Goal: Task Accomplishment & Management: Complete application form

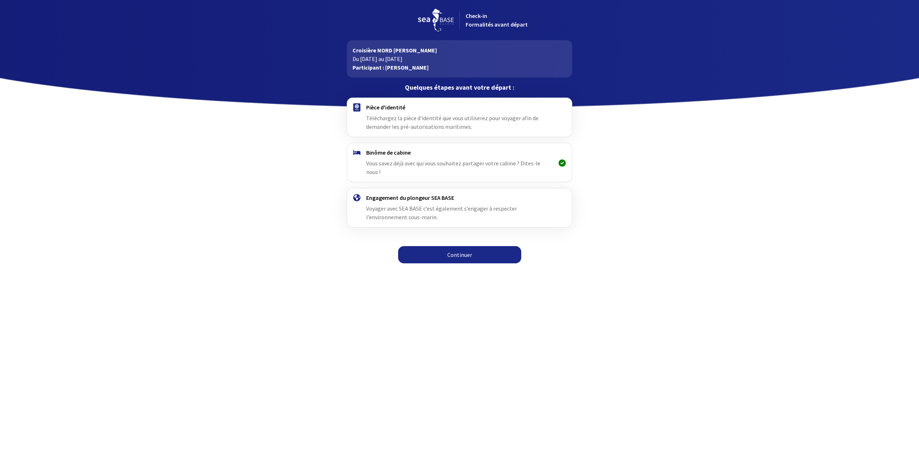
click at [468, 114] on div "Pièce d'identité Téléchargez la pièce d'identité que vous utiliserez pour voyag…" at bounding box center [459, 117] width 186 height 27
click at [468, 246] on link "Continuer" at bounding box center [459, 254] width 123 height 17
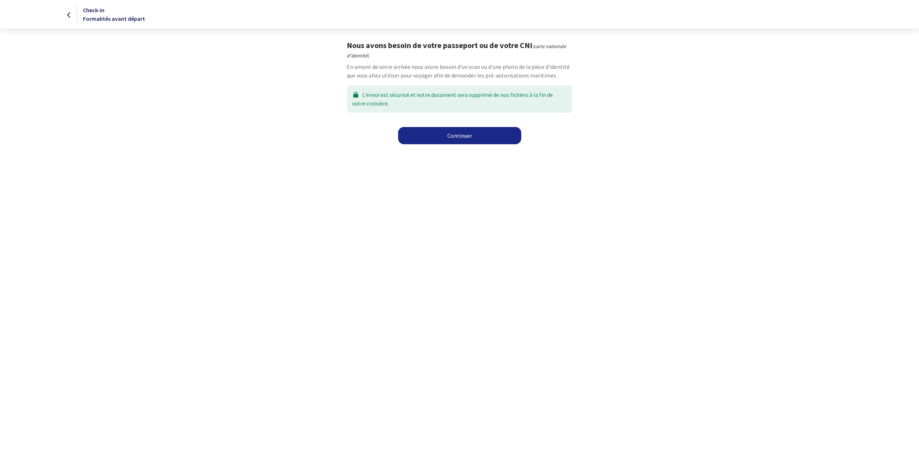
click at [426, 137] on link "Continuer" at bounding box center [459, 135] width 123 height 17
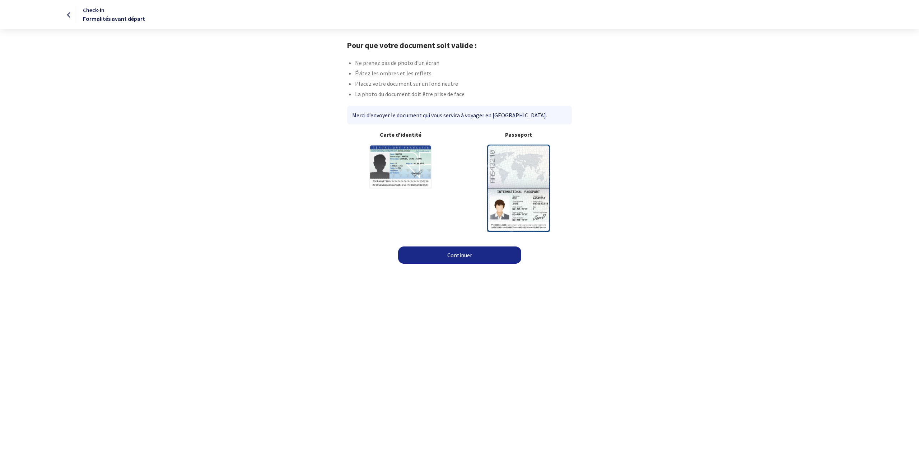
click at [533, 137] on b "Passeport" at bounding box center [518, 134] width 107 height 9
click at [484, 252] on link "Continuer" at bounding box center [459, 255] width 123 height 17
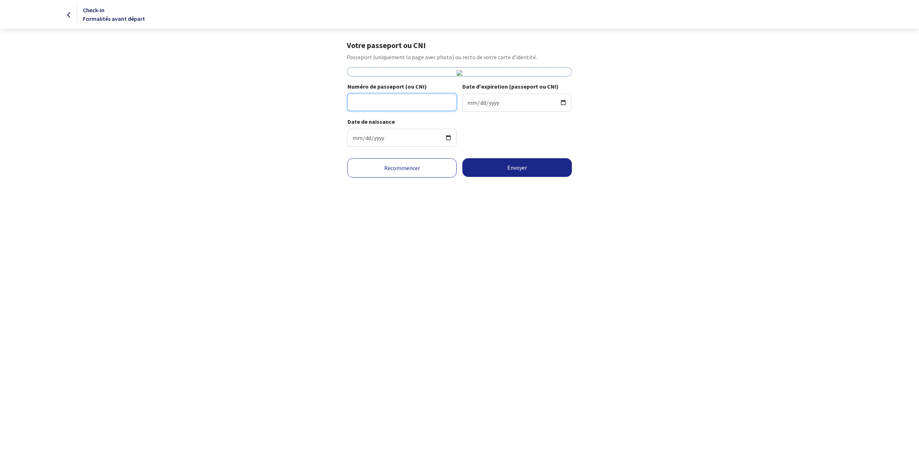
click at [388, 99] on input "Numéro de passeport (ou CNI)" at bounding box center [402, 102] width 109 height 17
type input "18CE89823"
type input "2028-03-20"
click at [522, 167] on button "Envoyer" at bounding box center [516, 167] width 109 height 19
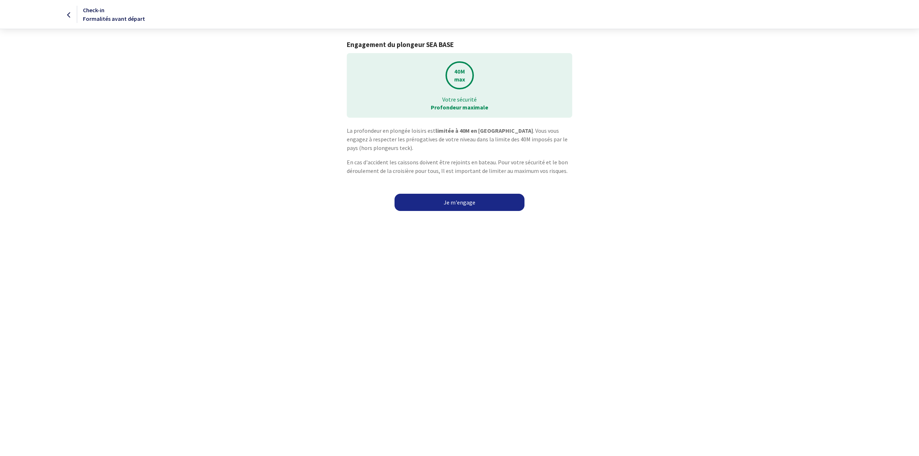
click at [448, 206] on link "Je m'engage" at bounding box center [460, 202] width 130 height 17
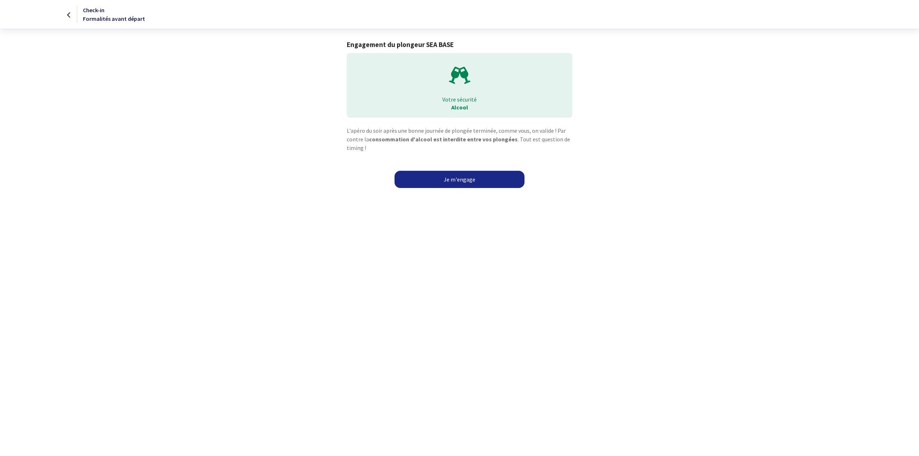
click at [459, 186] on link "Je m'engage" at bounding box center [460, 179] width 130 height 17
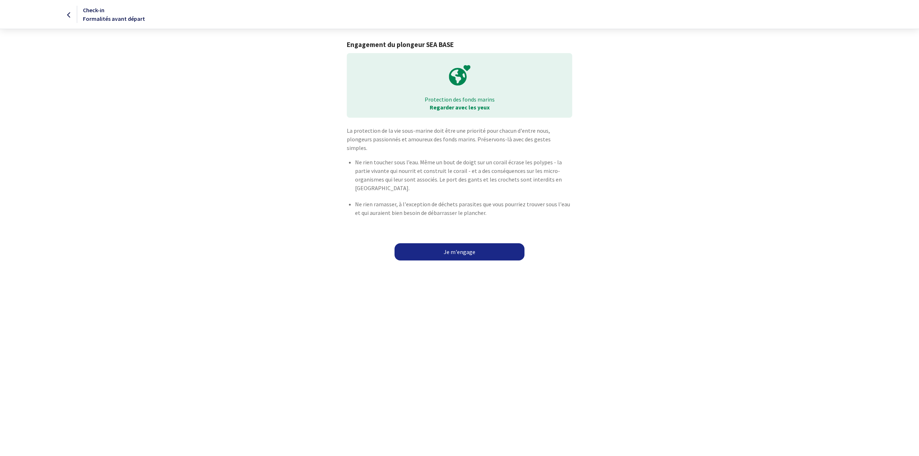
click at [458, 243] on link "Je m'engage" at bounding box center [460, 251] width 130 height 17
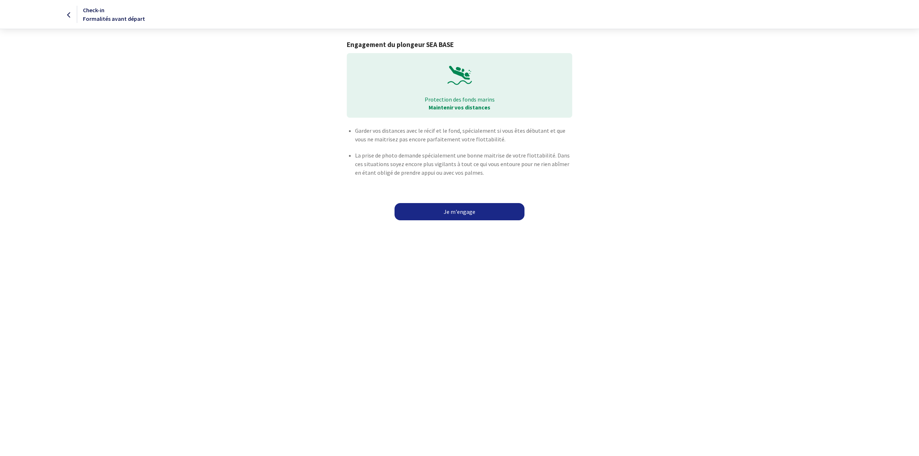
click at [454, 211] on link "Je m'engage" at bounding box center [460, 211] width 130 height 17
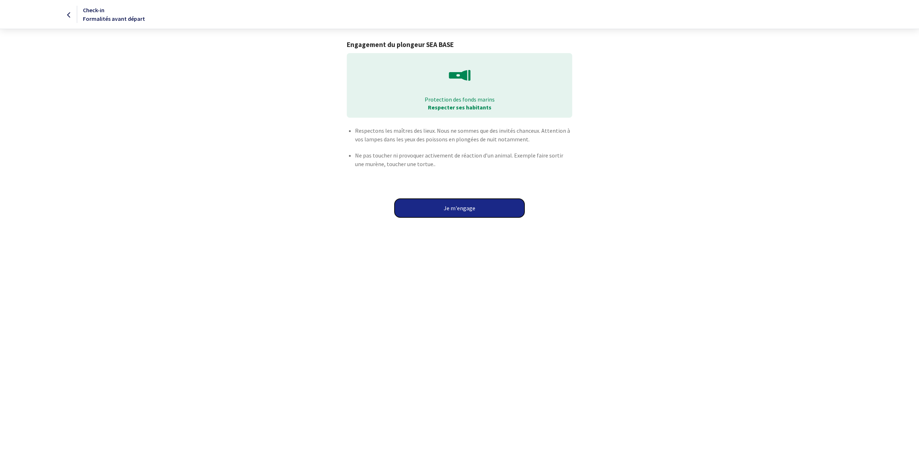
click at [454, 211] on button "Je m'engage" at bounding box center [460, 208] width 130 height 19
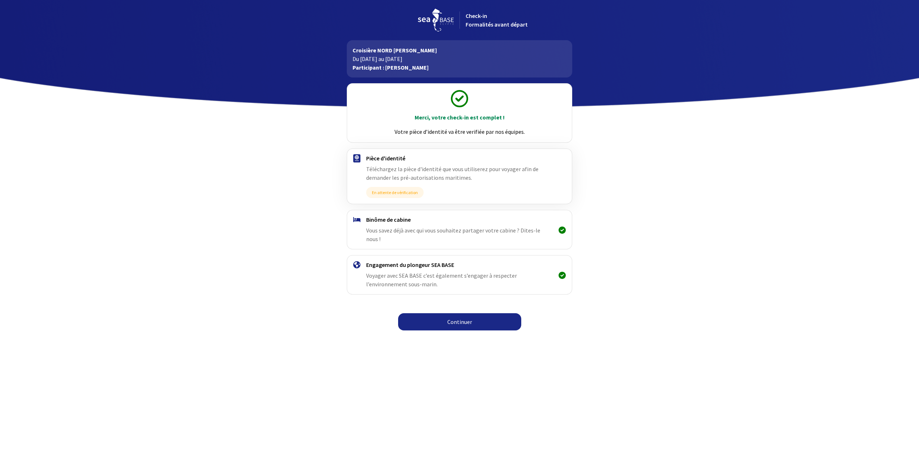
click at [540, 227] on span "Vous savez déjà avec qui vous souhaitez partager votre cabine ? Dites-le nous !" at bounding box center [453, 235] width 174 height 16
click at [462, 314] on link "Continuer" at bounding box center [459, 321] width 123 height 17
click at [460, 313] on link "Continuer" at bounding box center [459, 321] width 123 height 17
drag, startPoint x: 163, startPoint y: 359, endPoint x: 181, endPoint y: 335, distance: 29.6
click at [169, 335] on html "Check-in Formalités avant départ Croisière NORD RAS MOHAMED Du 25/10/2025 au 01…" at bounding box center [459, 167] width 919 height 335
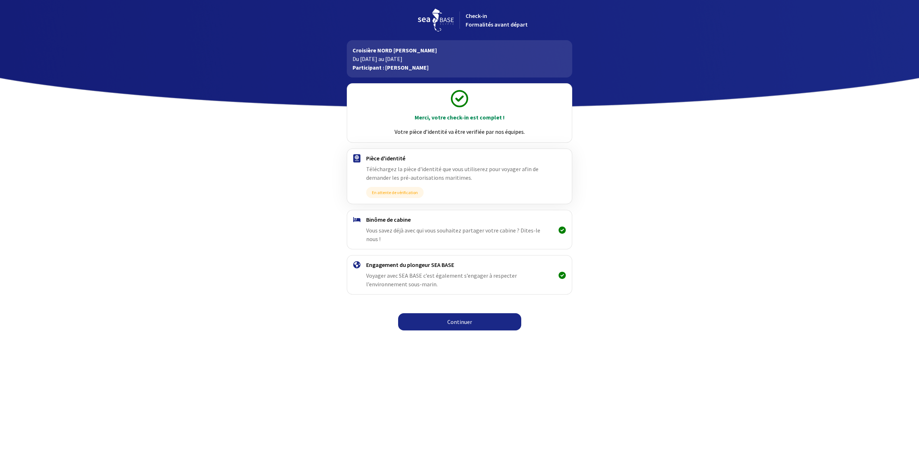
click at [453, 313] on link "Continuer" at bounding box center [459, 321] width 123 height 17
